Goal: Information Seeking & Learning: Learn about a topic

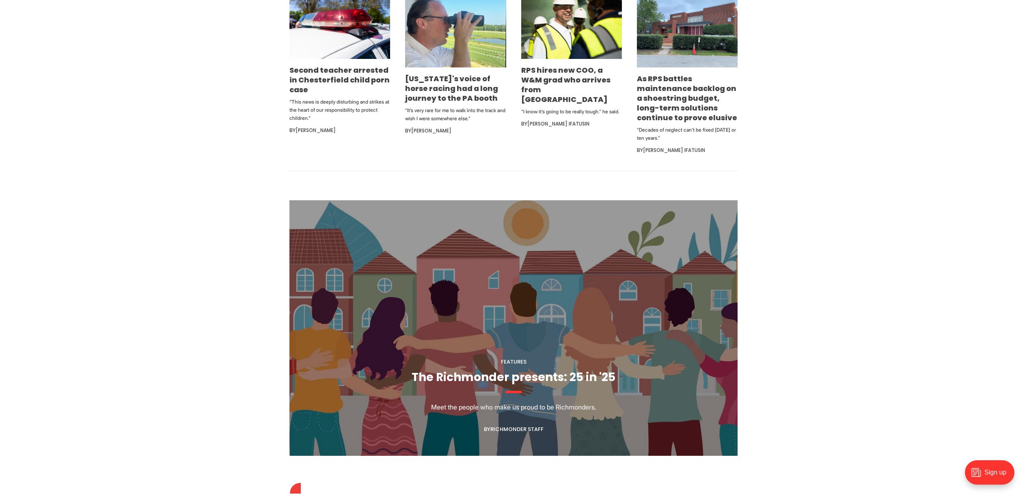
scroll to position [601, 0]
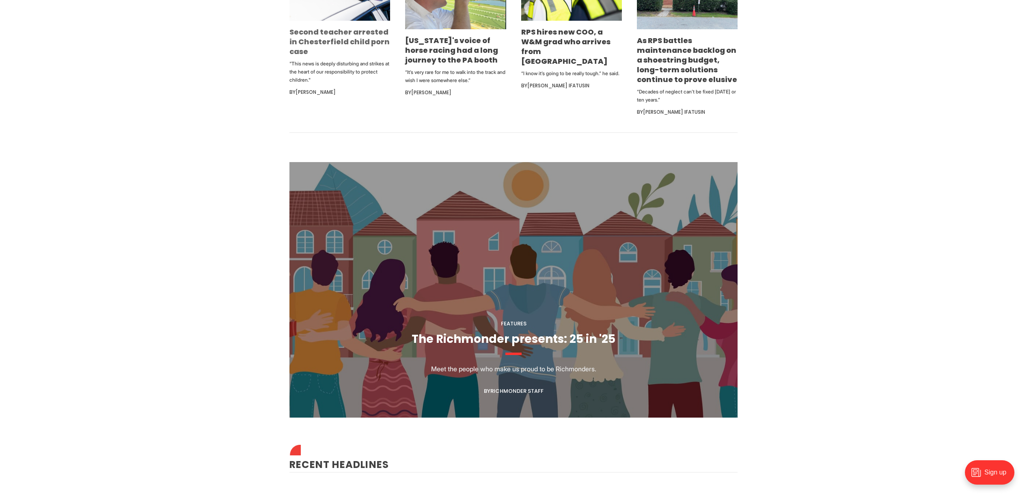
click at [325, 44] on link "Second teacher arrested in Chesterfield child porn case" at bounding box center [340, 42] width 100 height 30
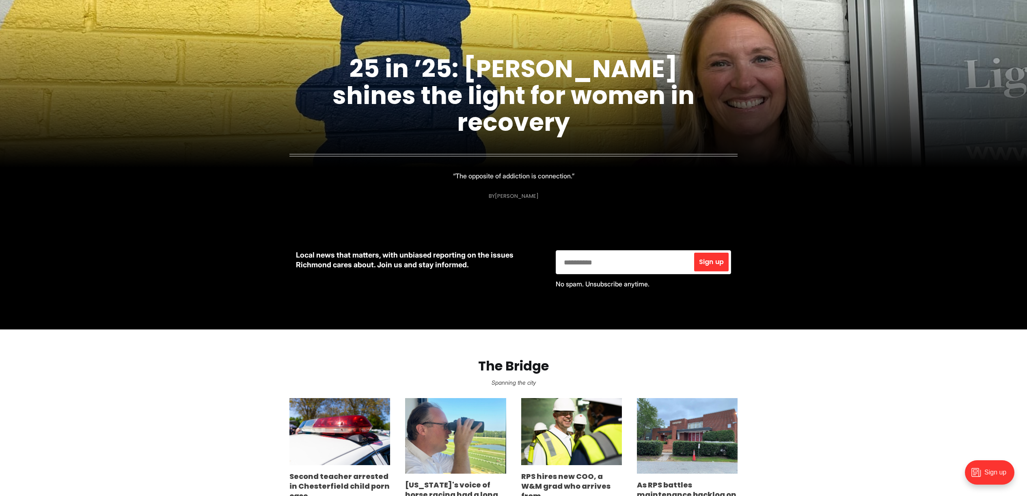
scroll to position [0, 0]
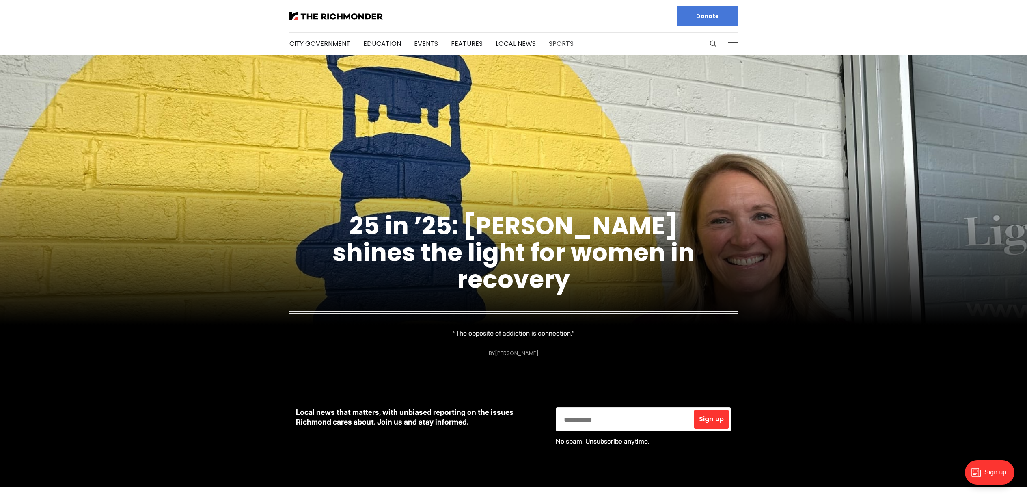
click at [549, 43] on link "Sports" at bounding box center [561, 43] width 25 height 9
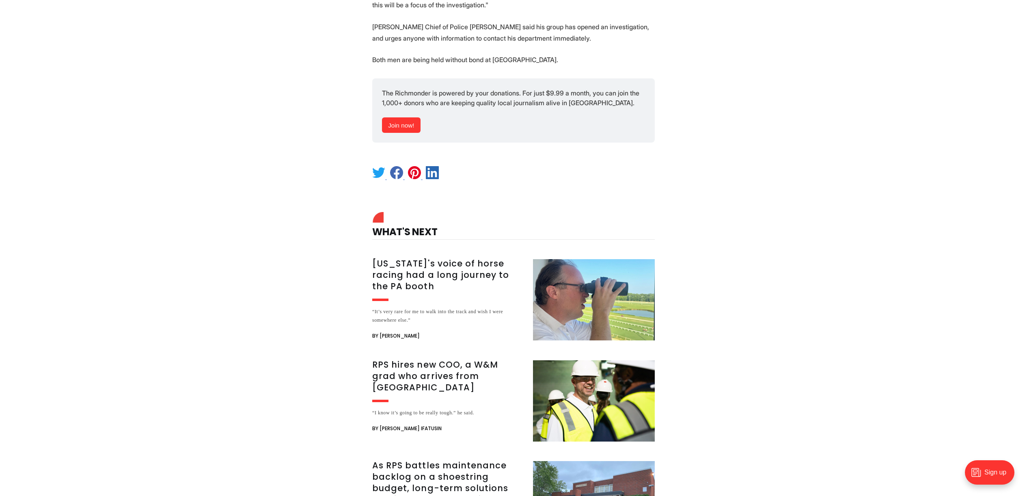
scroll to position [578, 0]
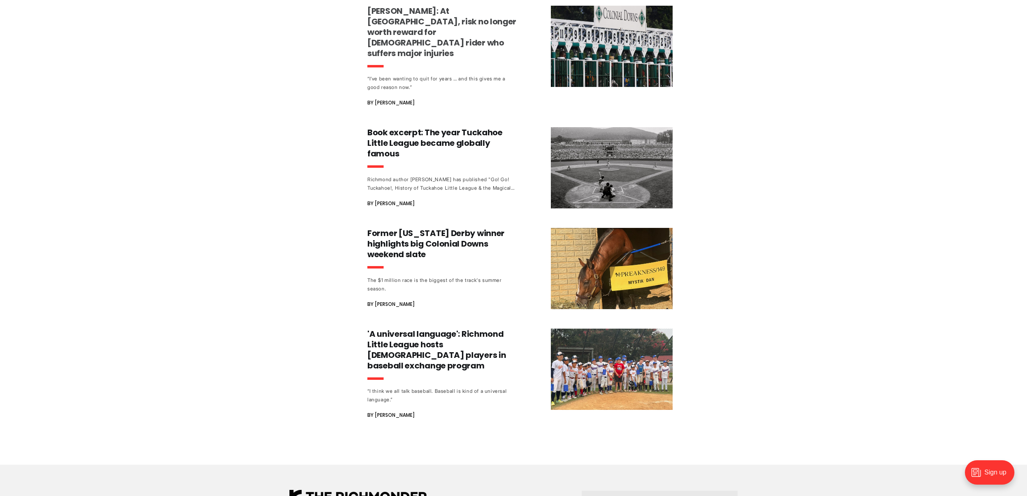
scroll to position [673, 0]
